Goal: Transaction & Acquisition: Purchase product/service

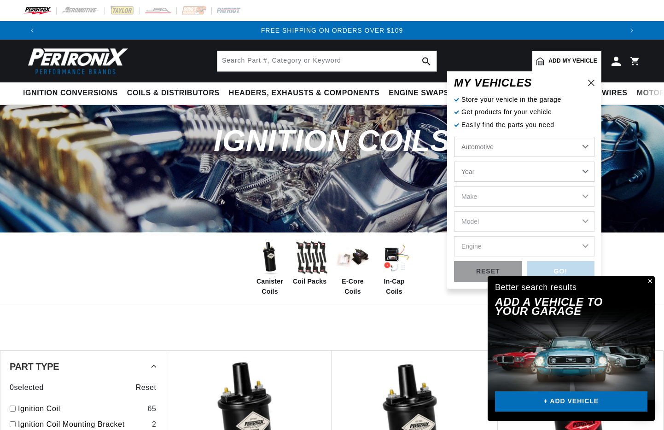
scroll to position [0, 1150]
select select "1969"
click option "1969" at bounding box center [0, 0] width 0 height 0
select select "1969"
click at [454, 186] on select "Make Alfa Romeo American Motors Aston Martin Austin Austin Healey Avanti BMW Bu…" at bounding box center [524, 196] width 140 height 20
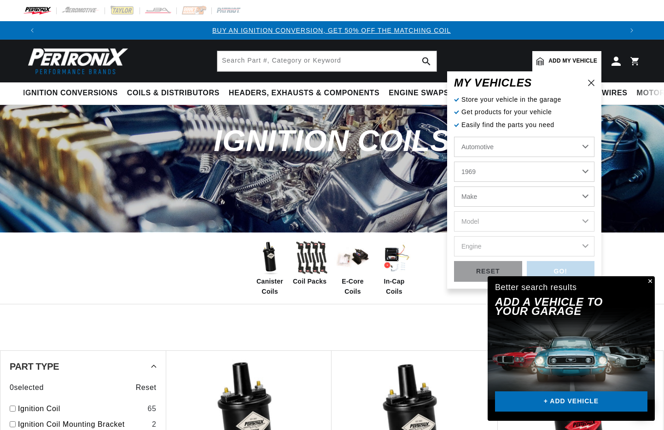
scroll to position [0, 0]
select select "Fiat"
click option "Fiat" at bounding box center [0, 0] width 0 height 0
select select "Fiat"
click at [454, 211] on select "Model 124 125 Berlina 850" at bounding box center [524, 221] width 140 height 20
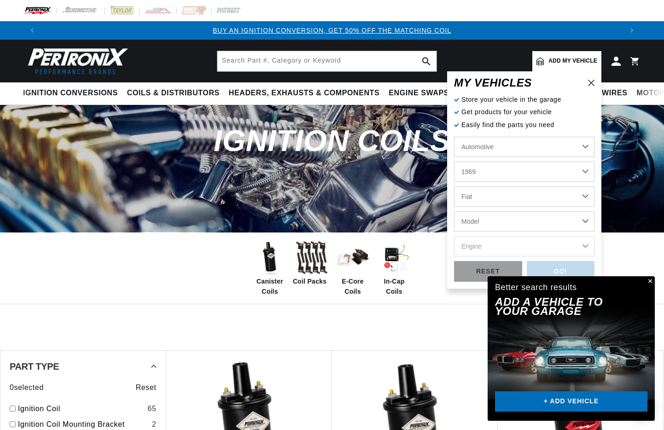
select select "124"
click option "124" at bounding box center [0, 0] width 0 height 0
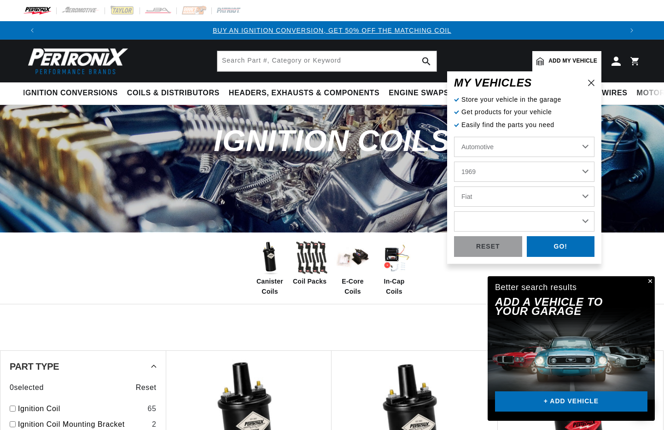
select select "124"
click at [550, 244] on div "GO!" at bounding box center [561, 246] width 68 height 21
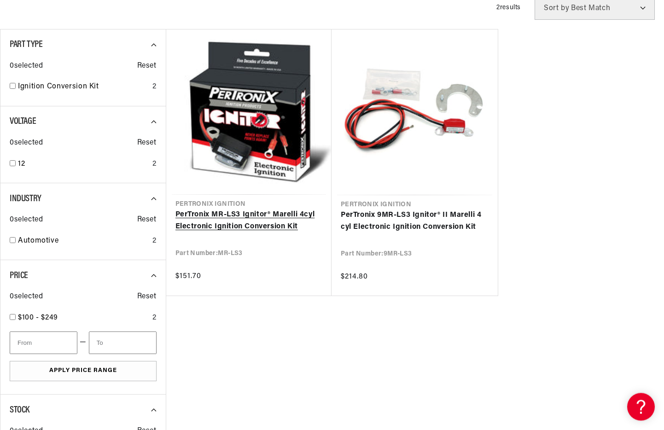
click at [220, 214] on link "PerTronix MR-LS3 Ignitor® Marelli 4cyl Electronic Ignition Conversion Kit" at bounding box center [248, 220] width 147 height 23
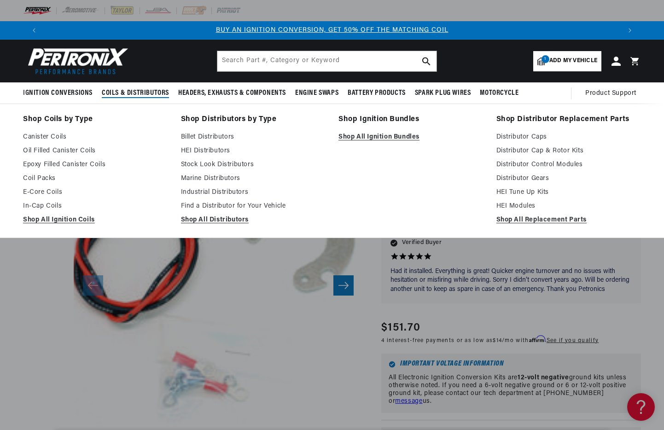
click at [117, 94] on span "Coils & Distributors" at bounding box center [135, 93] width 67 height 10
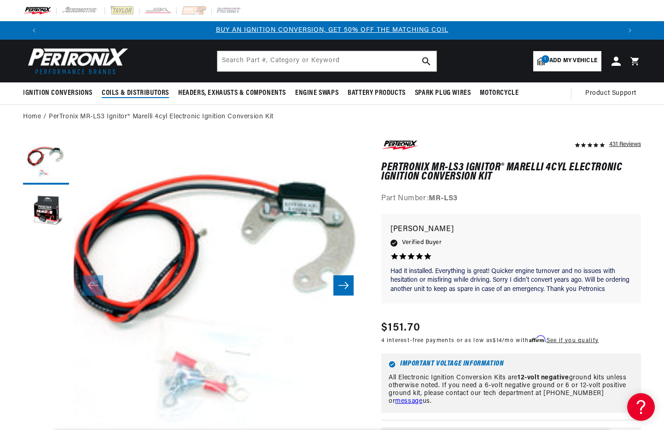
click at [117, 92] on span "Coils & Distributors" at bounding box center [135, 93] width 67 height 10
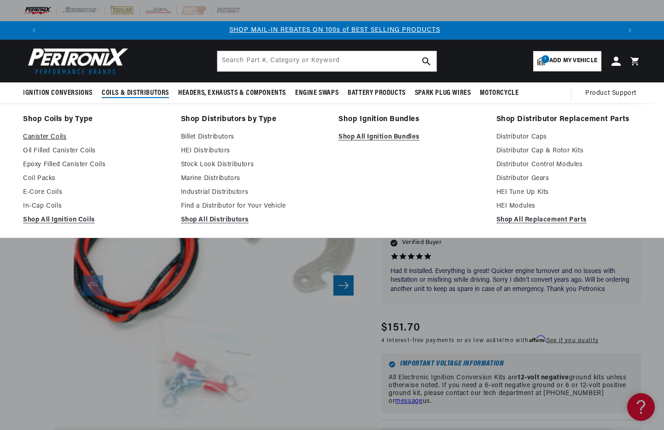
click at [53, 136] on link "Canister Coils" at bounding box center [95, 137] width 145 height 11
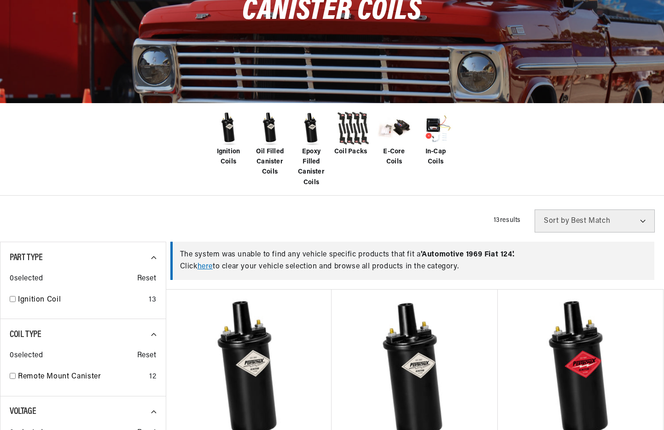
scroll to position [214, 0]
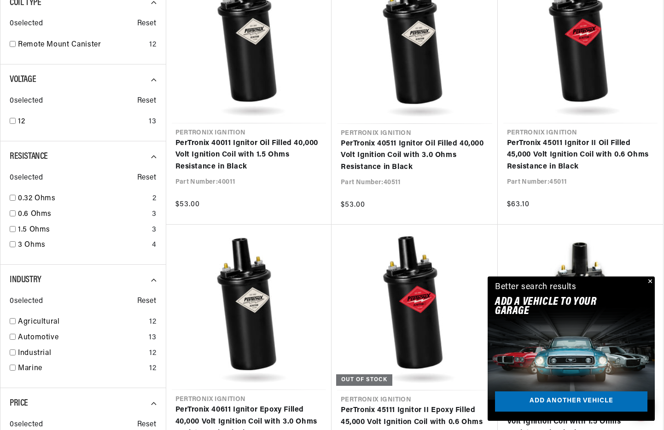
scroll to position [485, 0]
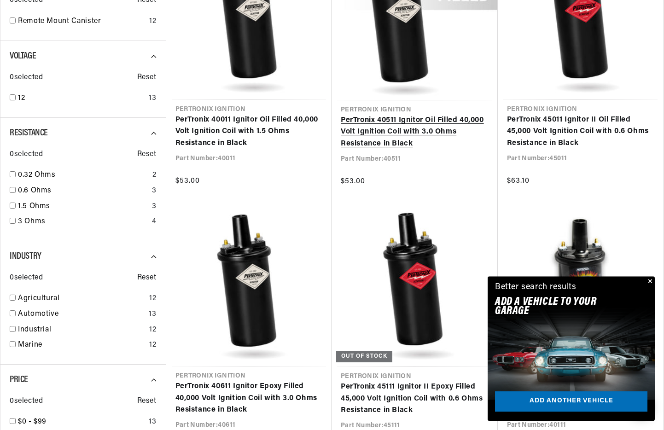
click at [409, 122] on link "PerTronix 40511 Ignitor Oil Filled 40,000 Volt Ignition Coil with 3.0 Ohms Resi…" at bounding box center [415, 132] width 148 height 35
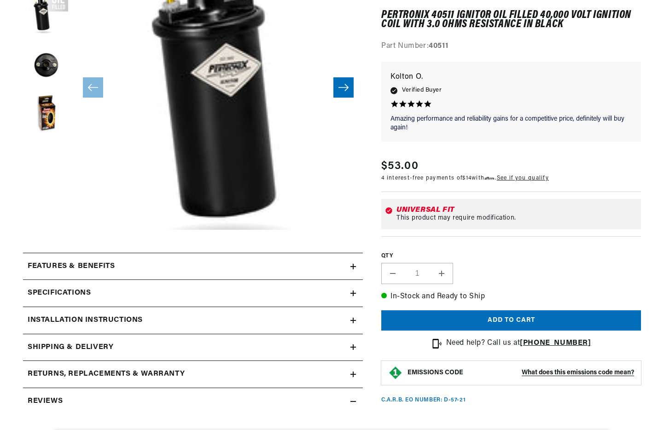
scroll to position [198, 0]
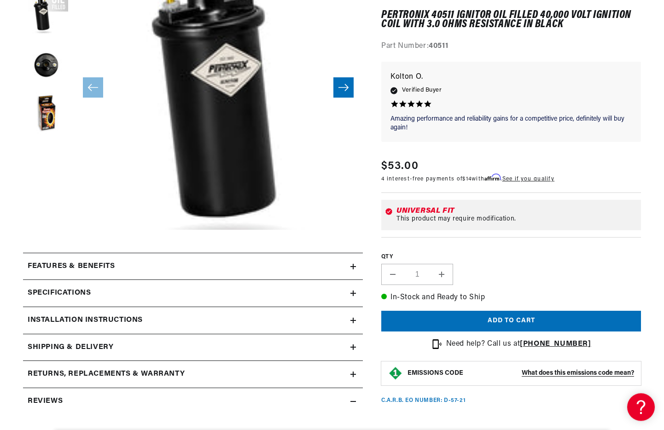
click at [355, 292] on icon at bounding box center [353, 293] width 6 height 6
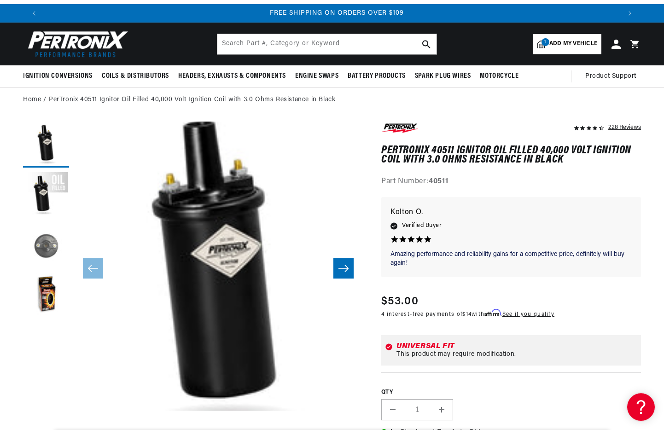
scroll to position [0, 0]
click at [46, 245] on button "Load image 3 in gallery view" at bounding box center [46, 246] width 46 height 46
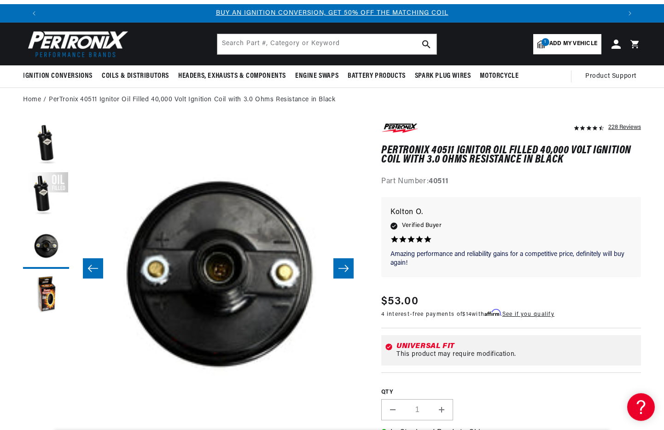
scroll to position [0, 575]
